Goal: Information Seeking & Learning: Learn about a topic

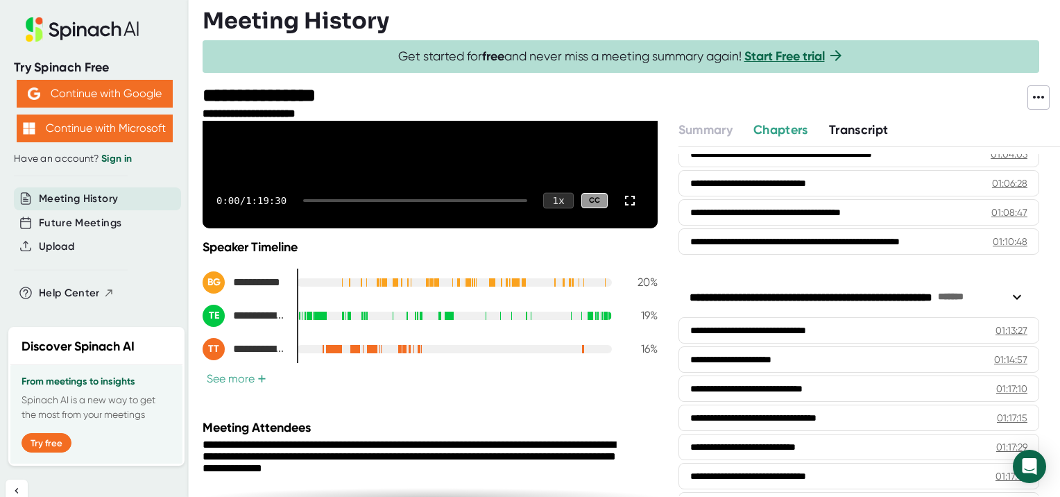
scroll to position [208, 0]
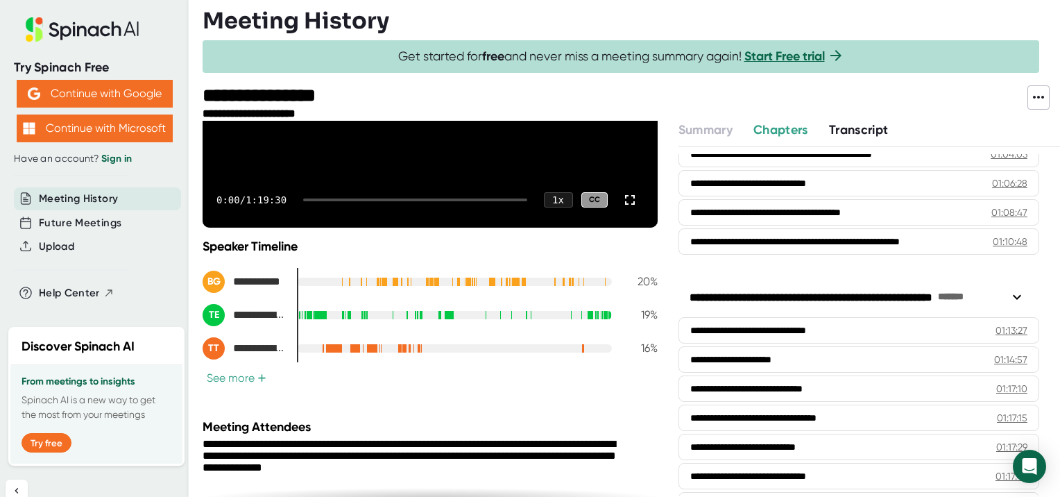
click at [263, 372] on span "+" at bounding box center [261, 377] width 9 height 11
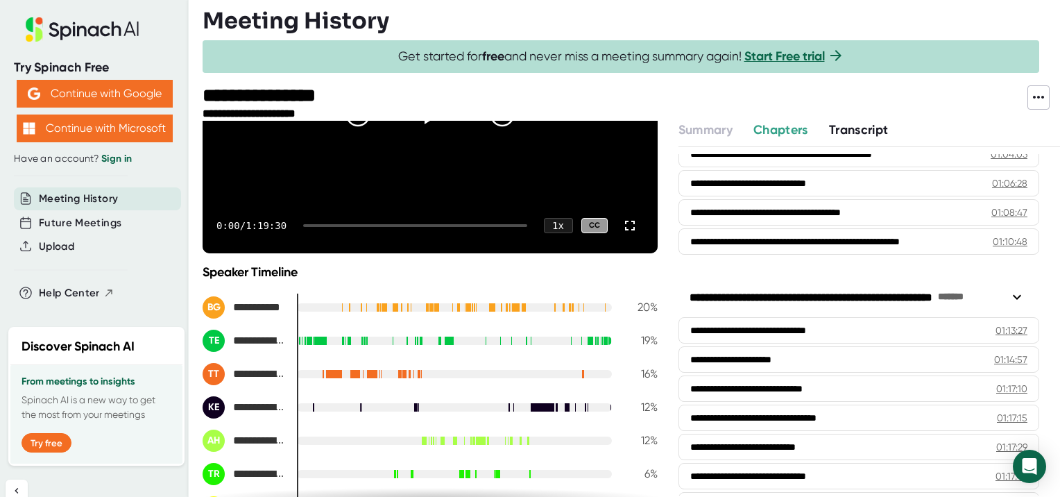
scroll to position [183, 0]
